Goal: Task Accomplishment & Management: Manage account settings

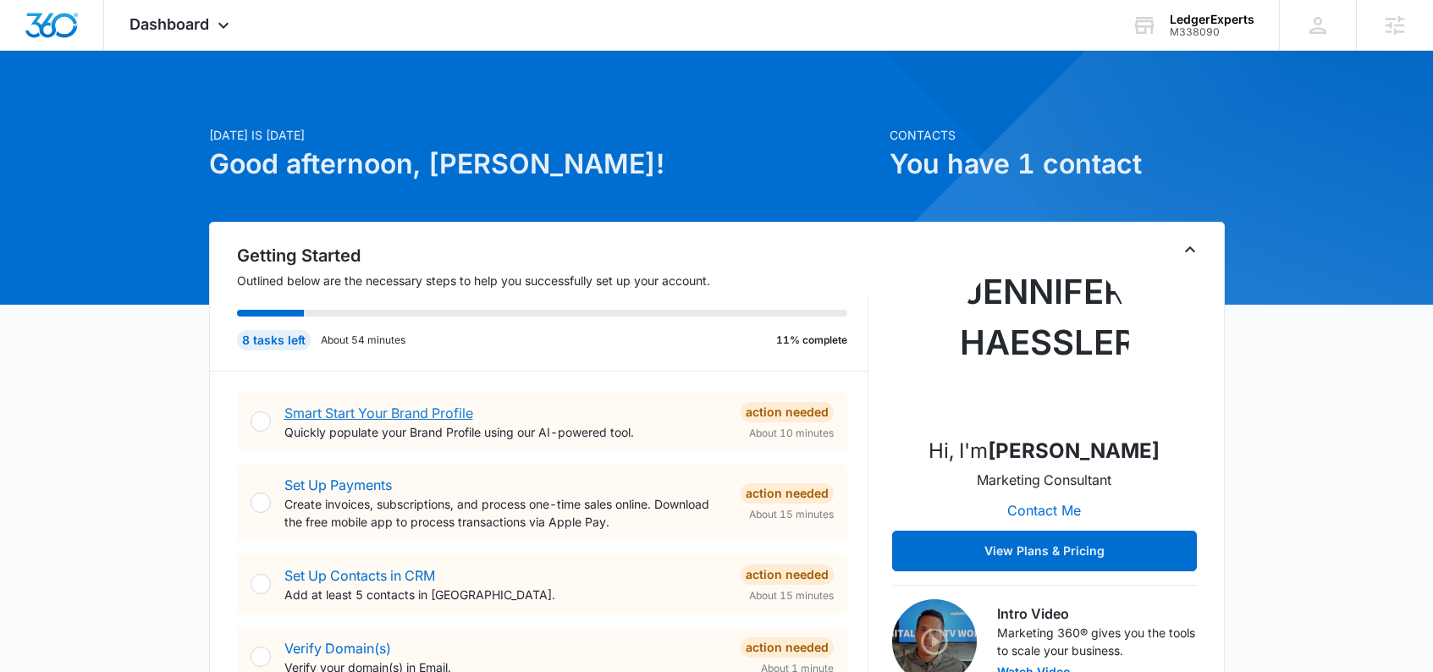
click at [427, 409] on link "Smart Start Your Brand Profile" at bounding box center [378, 413] width 189 height 17
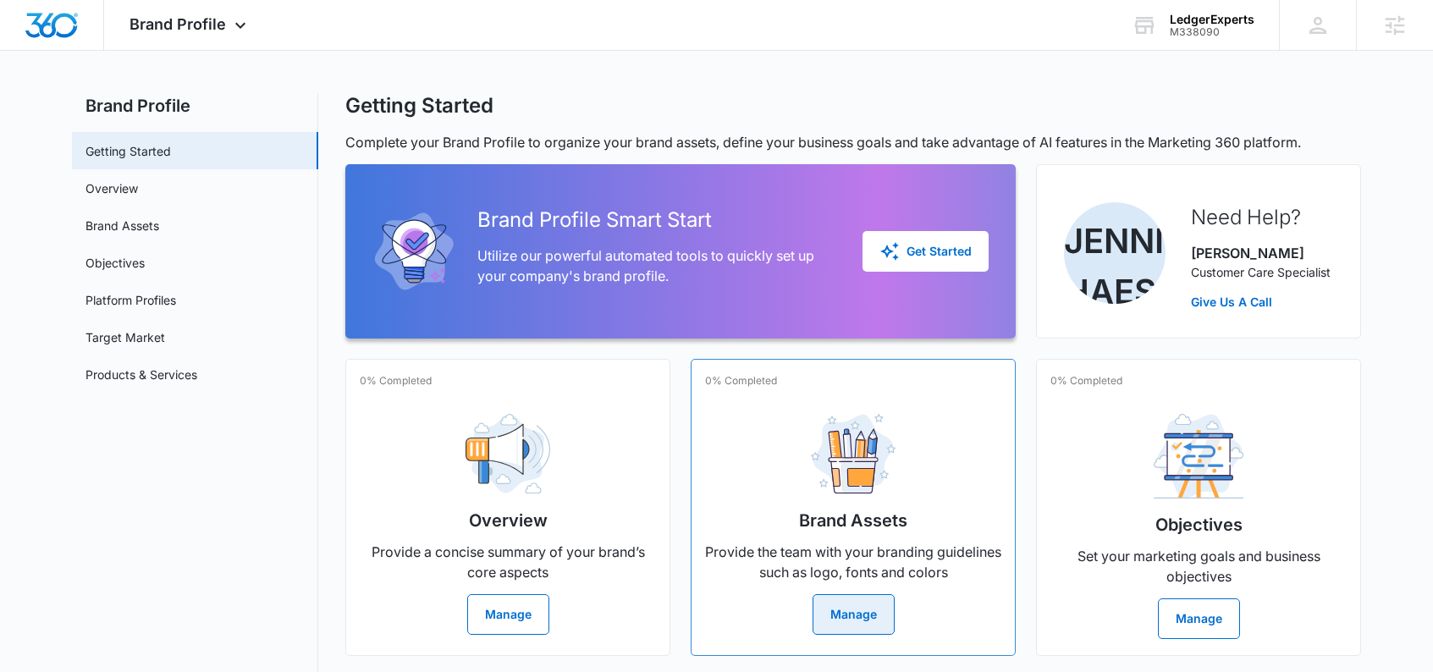
scroll to position [30, 0]
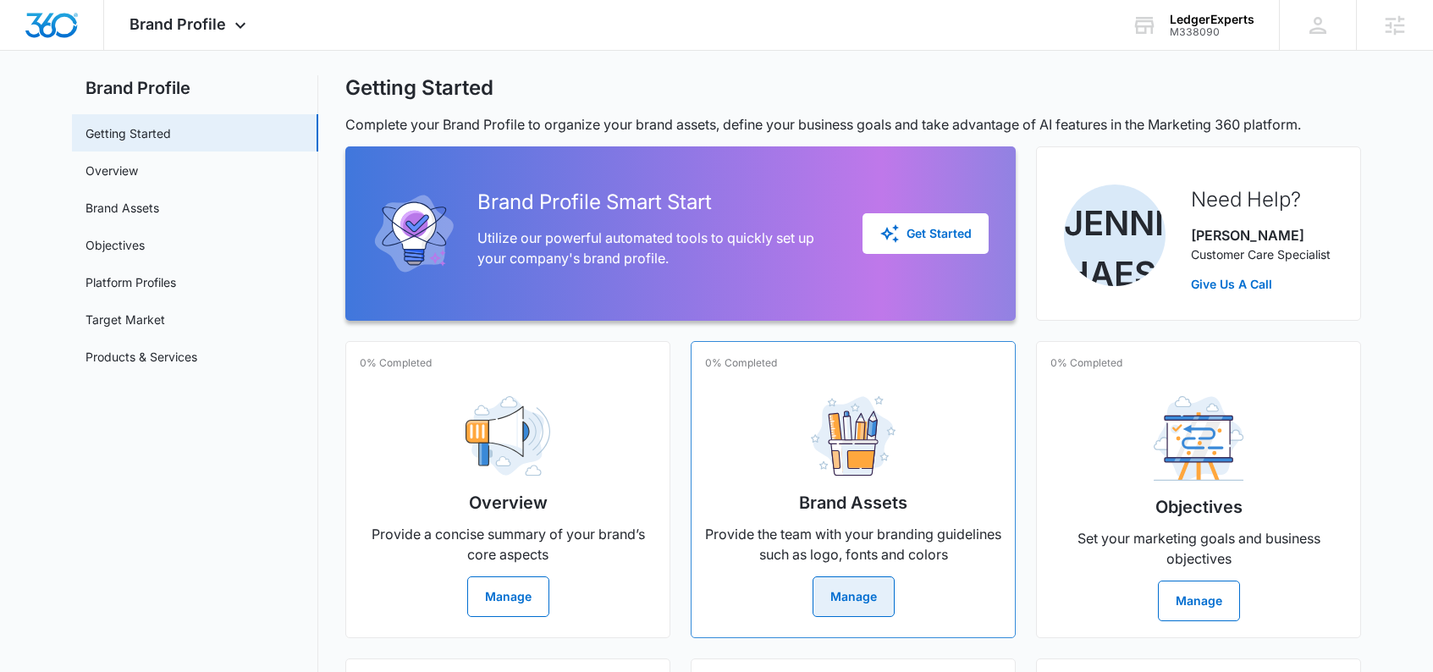
click at [859, 584] on button "Manage" at bounding box center [854, 596] width 82 height 41
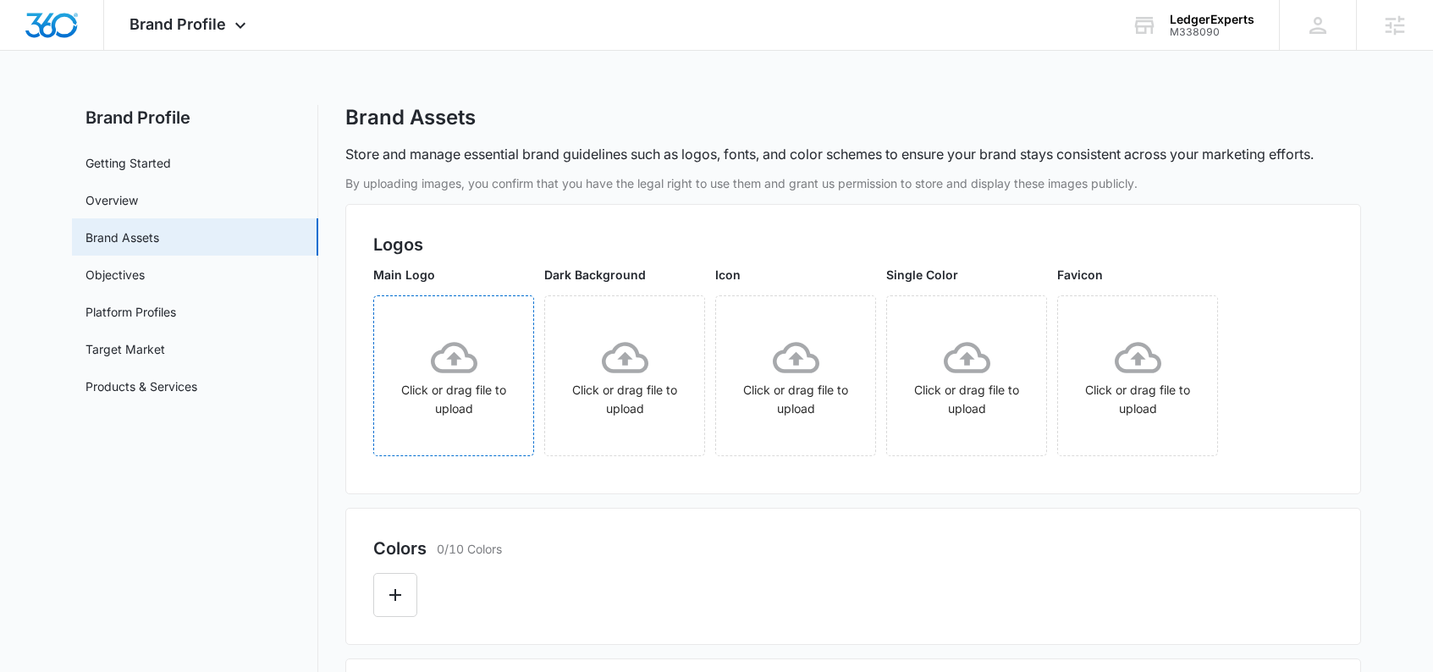
click at [466, 355] on icon at bounding box center [454, 357] width 47 height 31
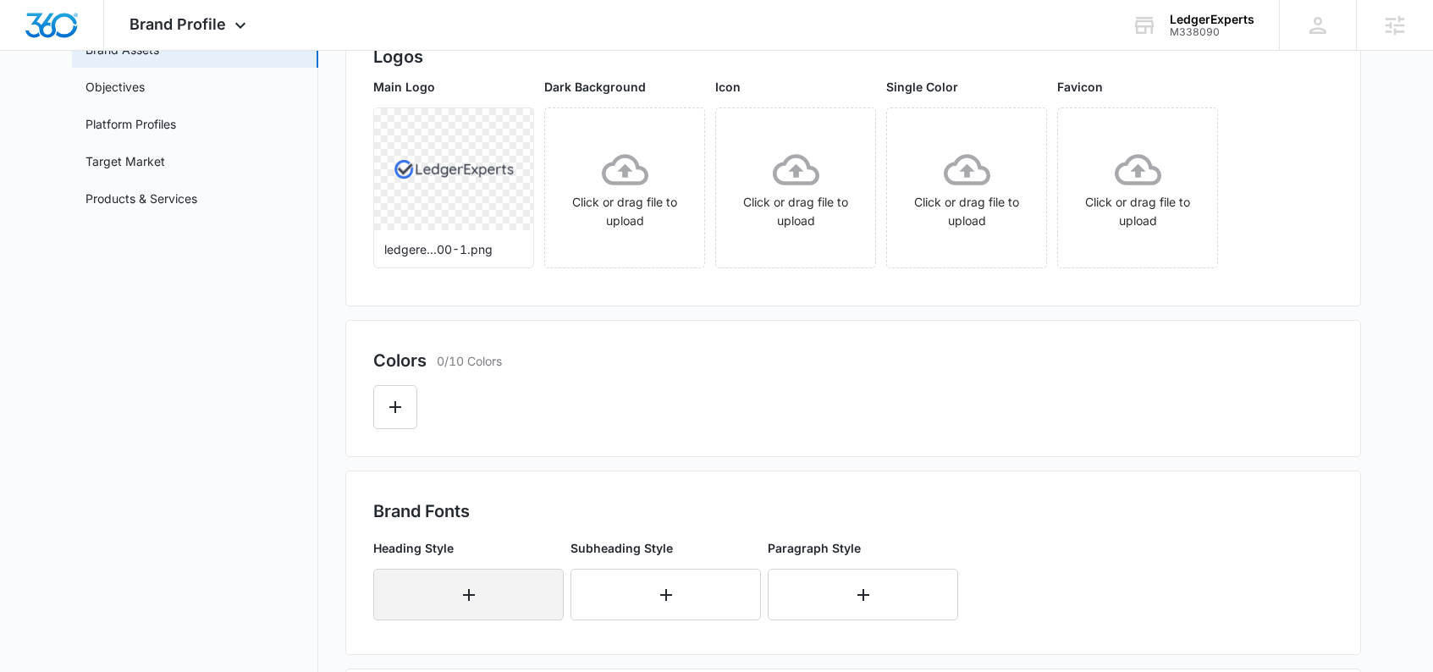
scroll to position [324, 0]
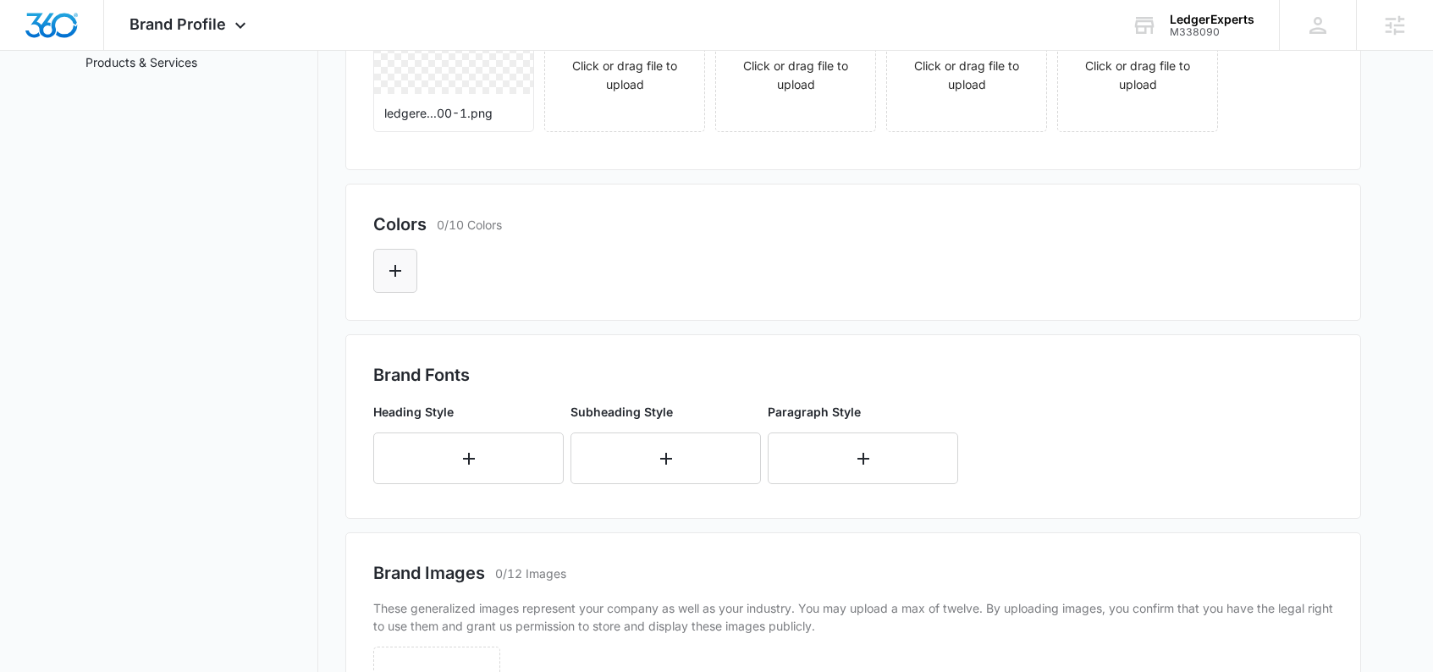
click at [399, 283] on button "Edit Color" at bounding box center [395, 271] width 44 height 44
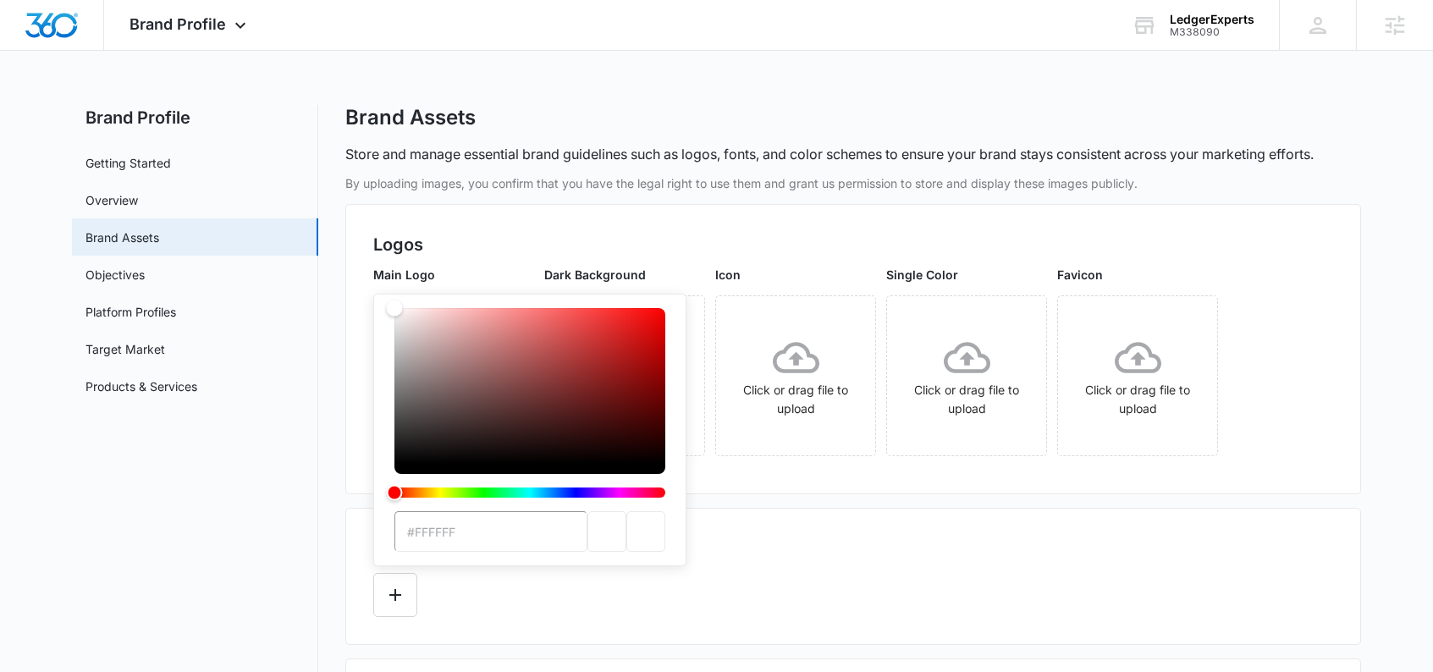
type input "#3370ED"
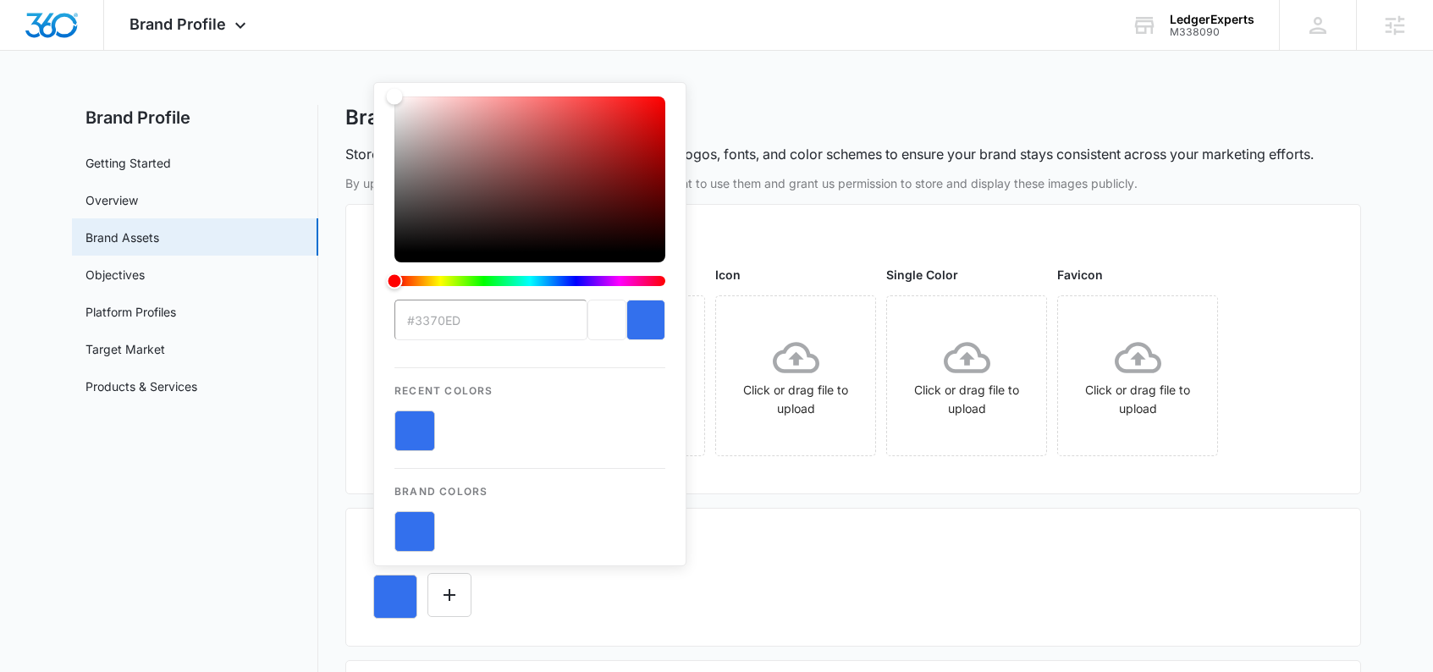
click at [782, 548] on div "Colors 1/10 Colors" at bounding box center [853, 548] width 960 height 25
